Goal: Transaction & Acquisition: Purchase product/service

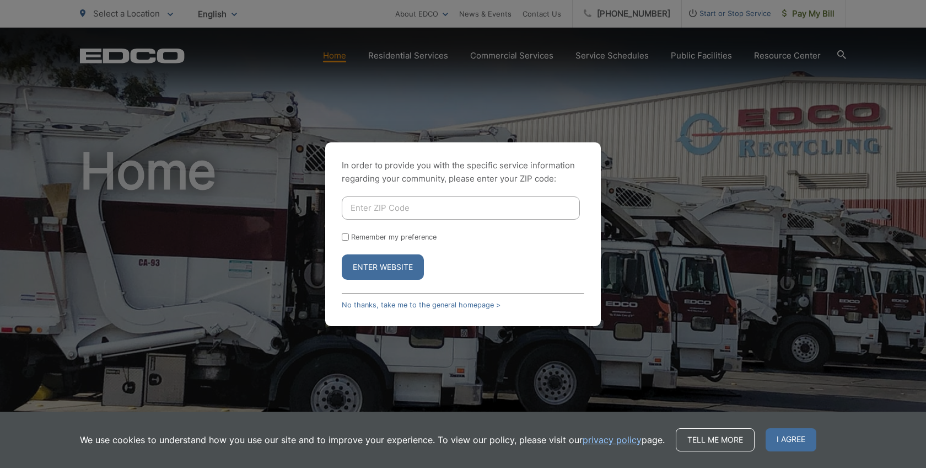
click at [466, 215] on input "Enter ZIP Code" at bounding box center [461, 207] width 238 height 23
type input "90755"
click at [388, 275] on button "Enter Website" at bounding box center [383, 266] width 82 height 25
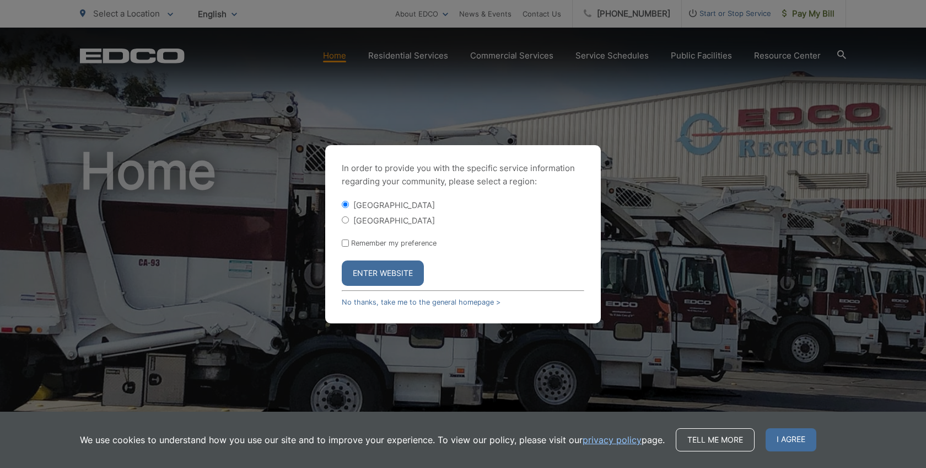
click at [344, 219] on input "[GEOGRAPHIC_DATA]" at bounding box center [345, 219] width 7 height 7
radio input "true"
click at [369, 273] on button "Enter Website" at bounding box center [383, 272] width 82 height 25
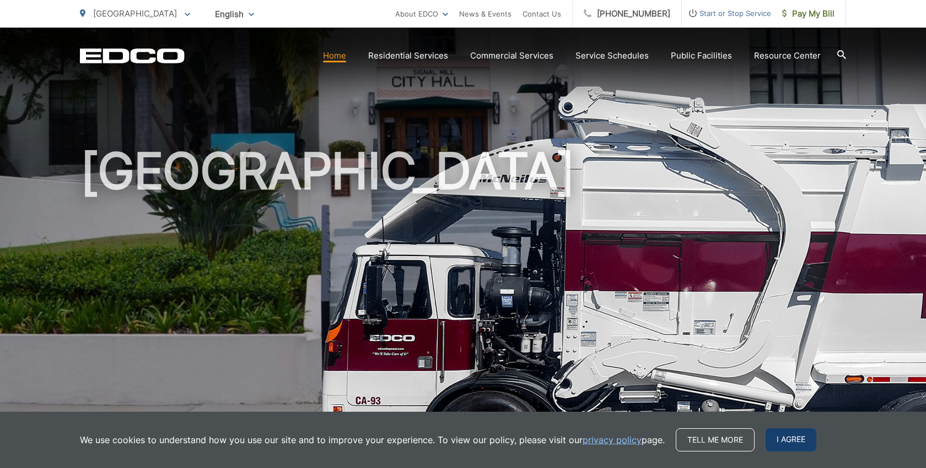
click at [790, 440] on span "I agree" at bounding box center [791, 439] width 51 height 23
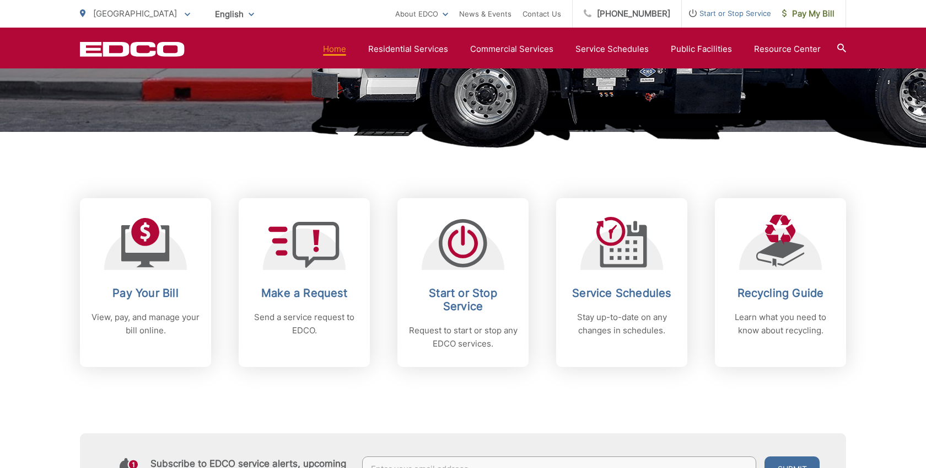
scroll to position [352, 0]
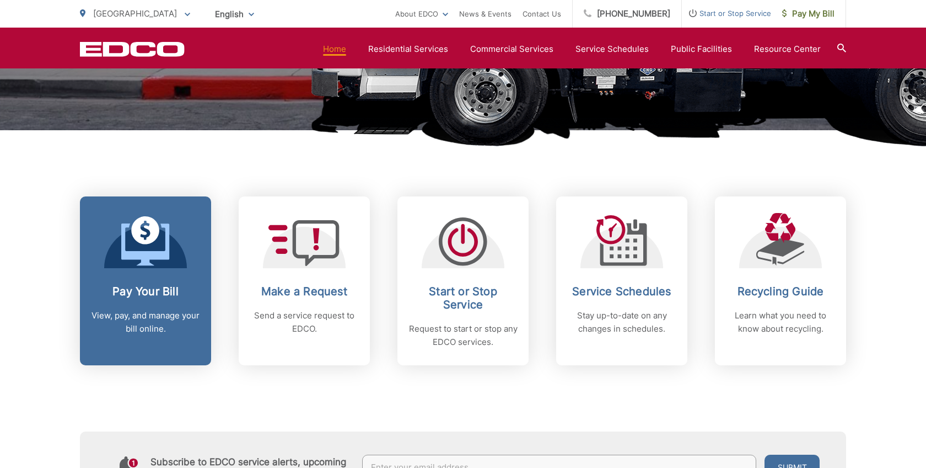
click at [151, 285] on h2 "Pay Your Bill" at bounding box center [145, 290] width 109 height 13
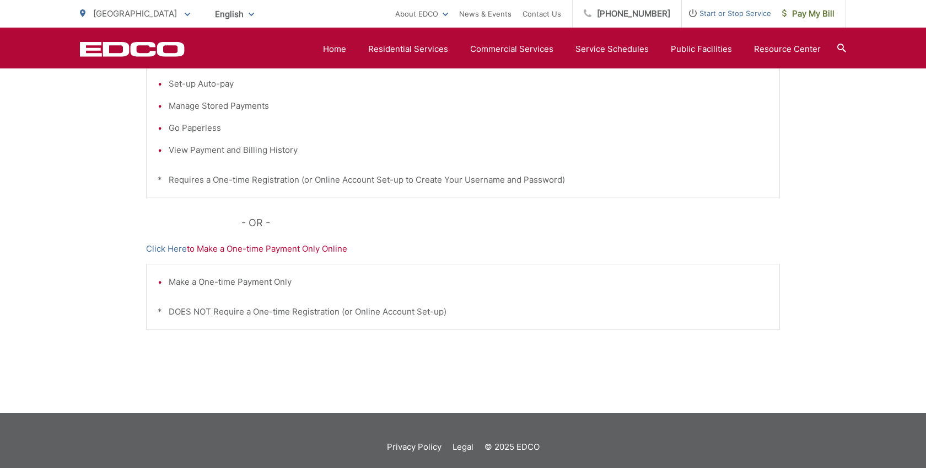
scroll to position [306, 0]
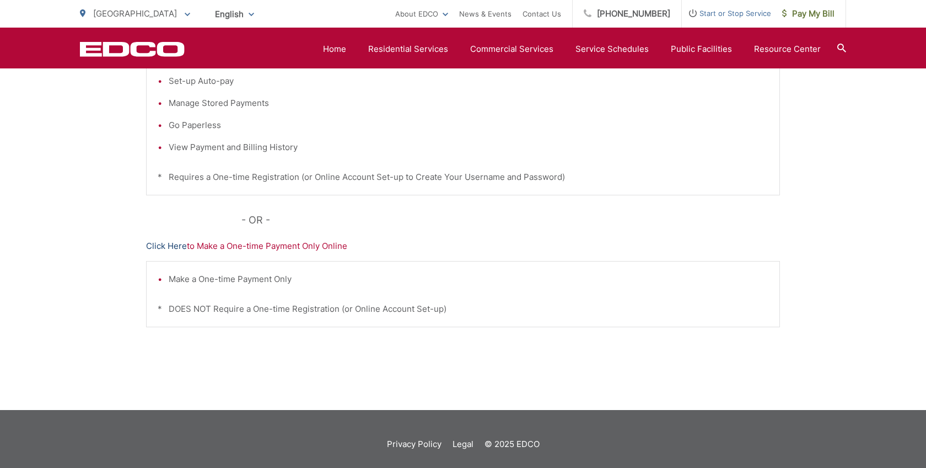
click at [173, 250] on link "Click Here" at bounding box center [166, 245] width 41 height 13
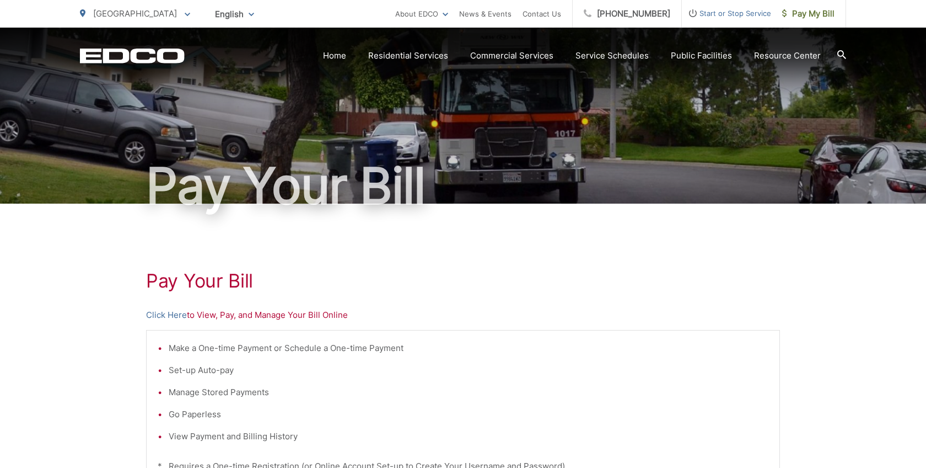
scroll to position [0, 0]
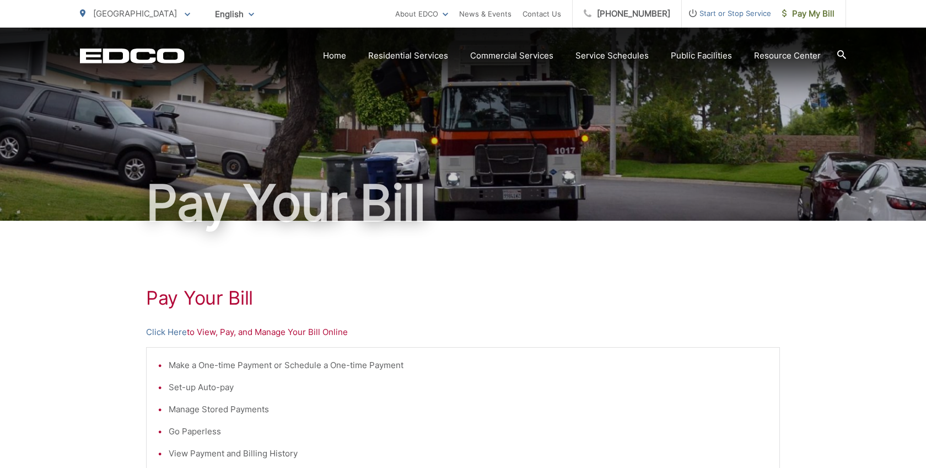
click at [475, 273] on div "Pay Your Bill Click Here to View, Pay, and Manage Your Bill Online Make a One-t…" at bounding box center [463, 468] width 634 height 495
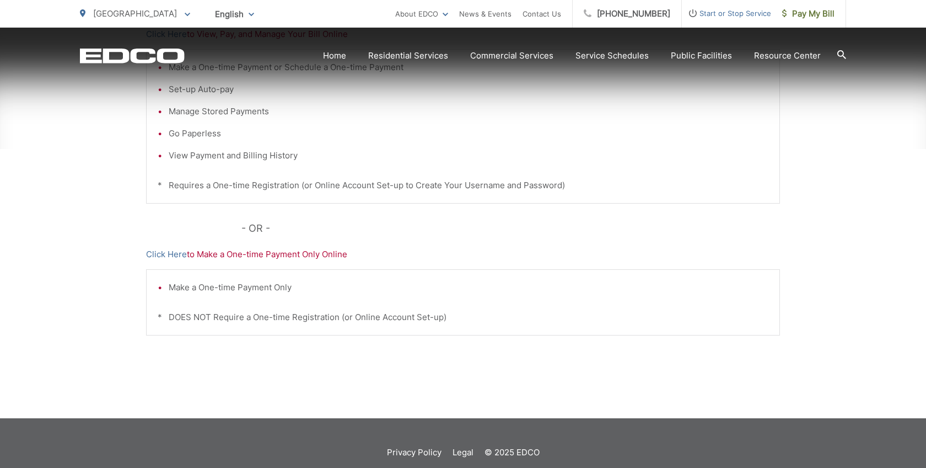
scroll to position [316, 0]
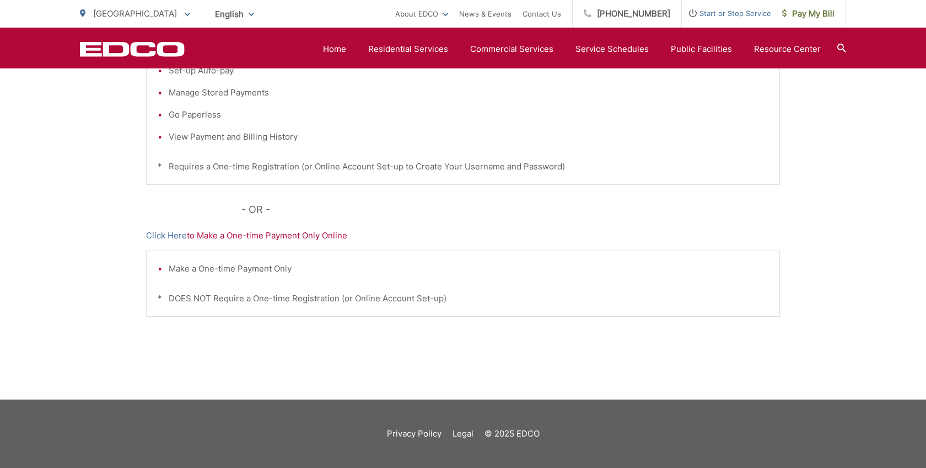
click at [478, 140] on li "View Payment and Billing History" at bounding box center [469, 136] width 600 height 13
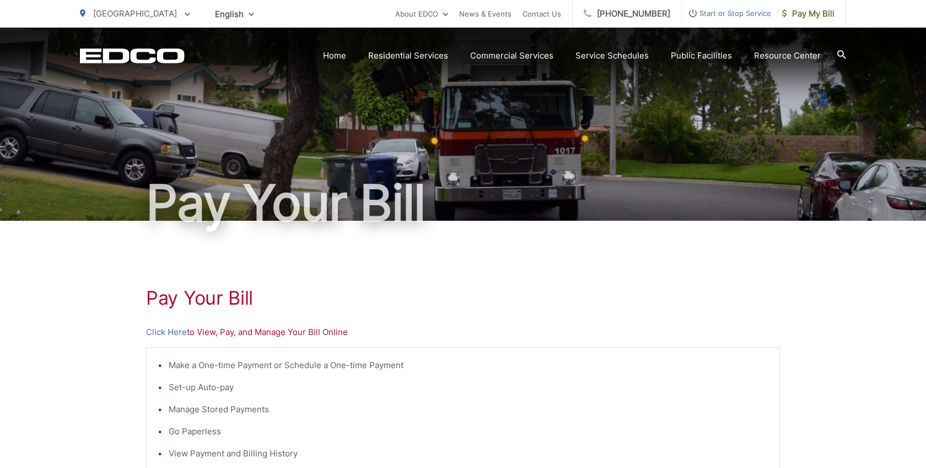
click at [490, 343] on div "Pay Your Bill Click Here to View, Pay, and Manage Your Bill Online Make a One-t…" at bounding box center [463, 468] width 634 height 495
